Goal: Task Accomplishment & Management: Complete application form

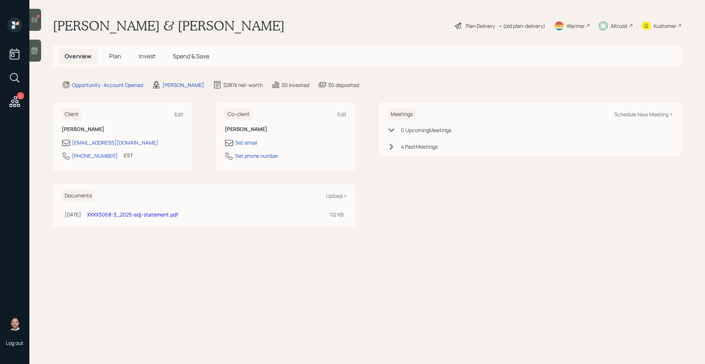
click at [36, 25] on div at bounding box center [35, 20] width 12 height 22
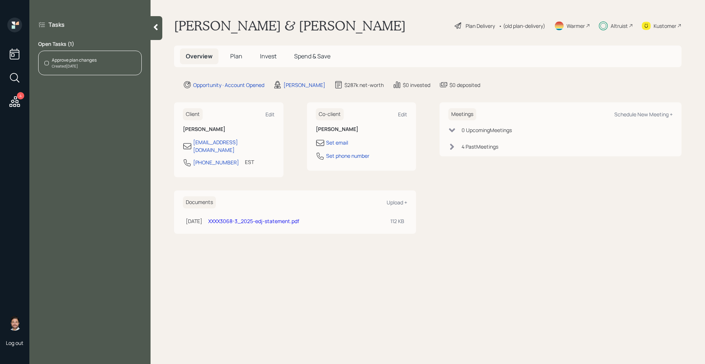
click at [158, 32] on div at bounding box center [157, 28] width 12 height 24
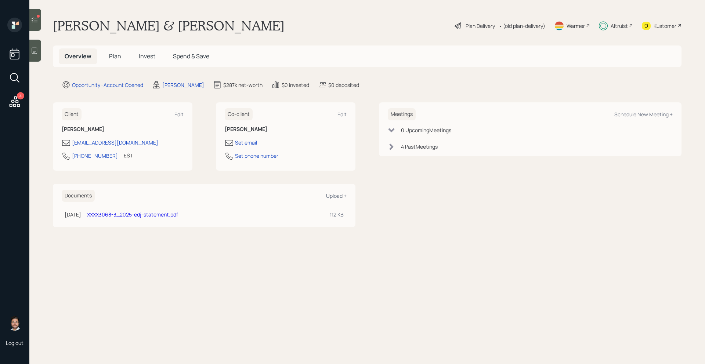
click at [116, 57] on span "Plan" at bounding box center [115, 56] width 12 height 8
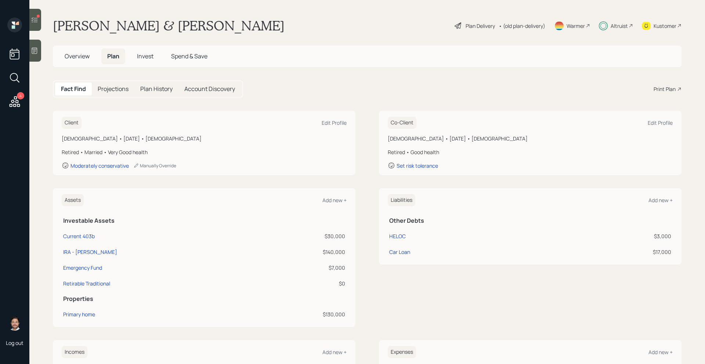
click at [669, 24] on div "Kustomer" at bounding box center [665, 26] width 23 height 8
click at [36, 24] on div at bounding box center [35, 20] width 12 height 22
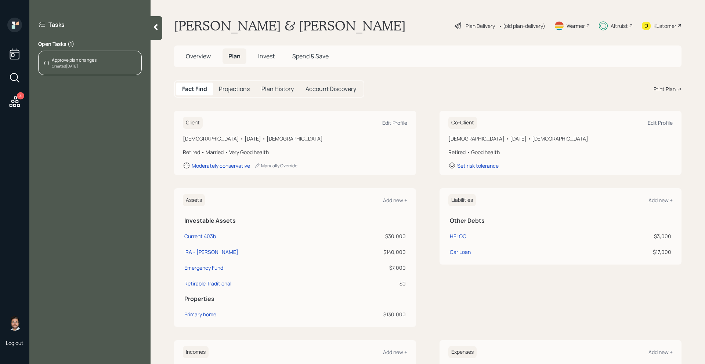
click at [121, 66] on div "Approve plan changes Created [DATE]" at bounding box center [90, 63] width 104 height 25
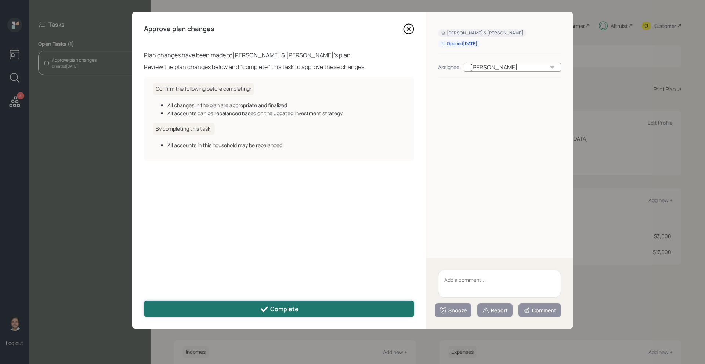
click at [221, 309] on button "Complete" at bounding box center [279, 309] width 270 height 17
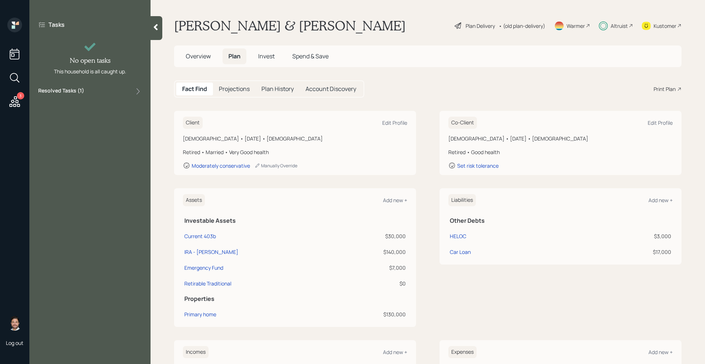
click at [19, 101] on icon at bounding box center [14, 101] width 13 height 13
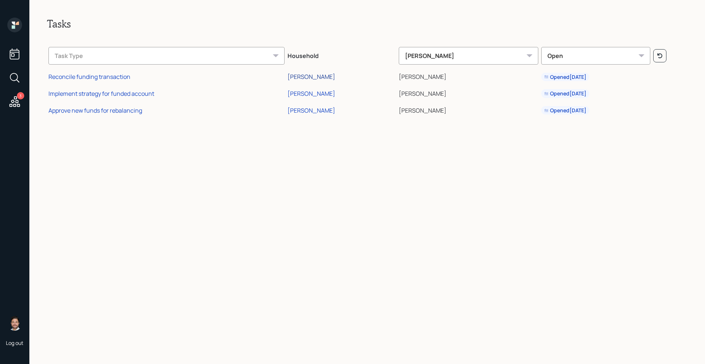
click at [326, 76] on div "[PERSON_NAME]" at bounding box center [312, 77] width 48 height 8
